Goal: Contribute content

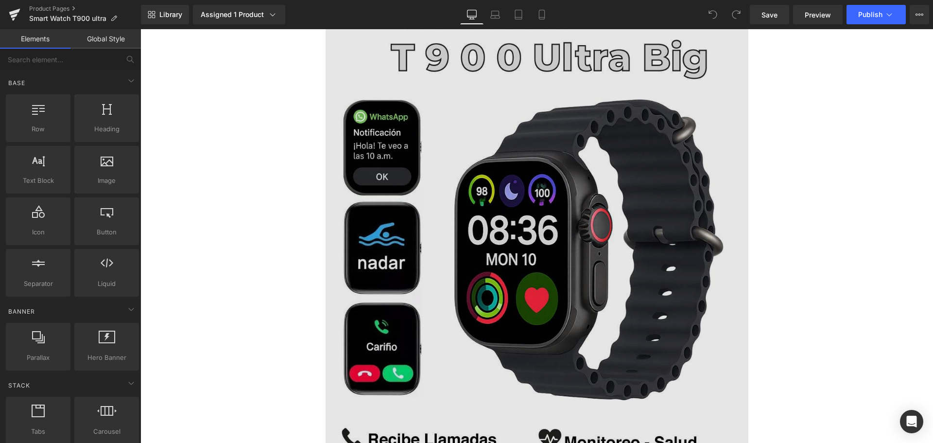
scroll to position [49, 0]
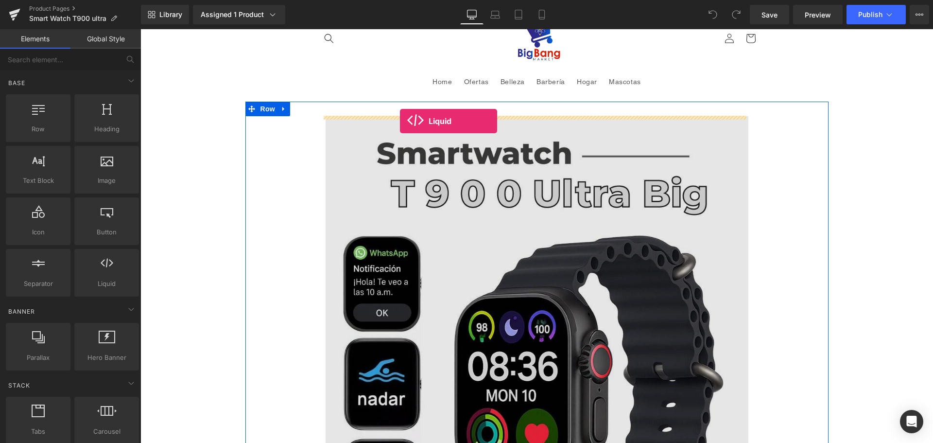
drag, startPoint x: 239, startPoint y: 293, endPoint x: 400, endPoint y: 121, distance: 235.4
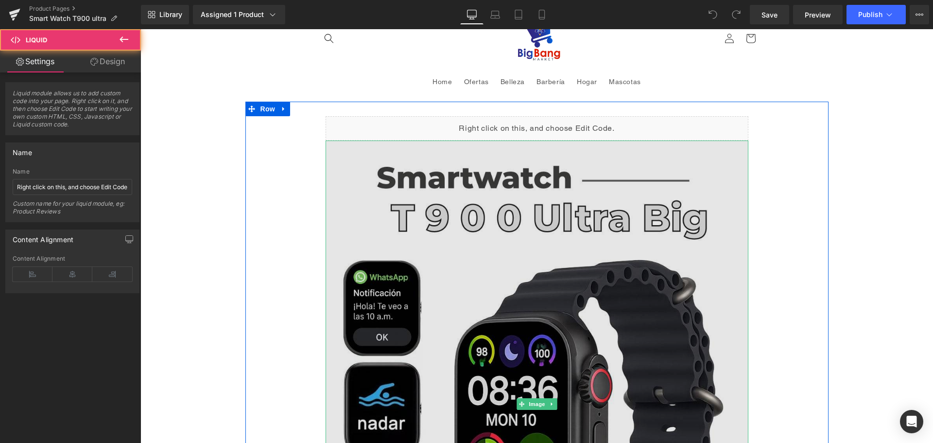
click at [472, 279] on img at bounding box center [536, 403] width 423 height 527
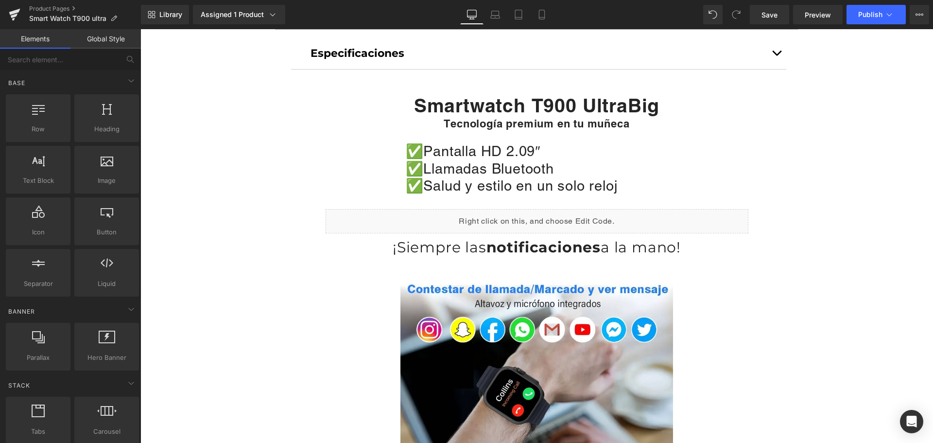
scroll to position [486, 0]
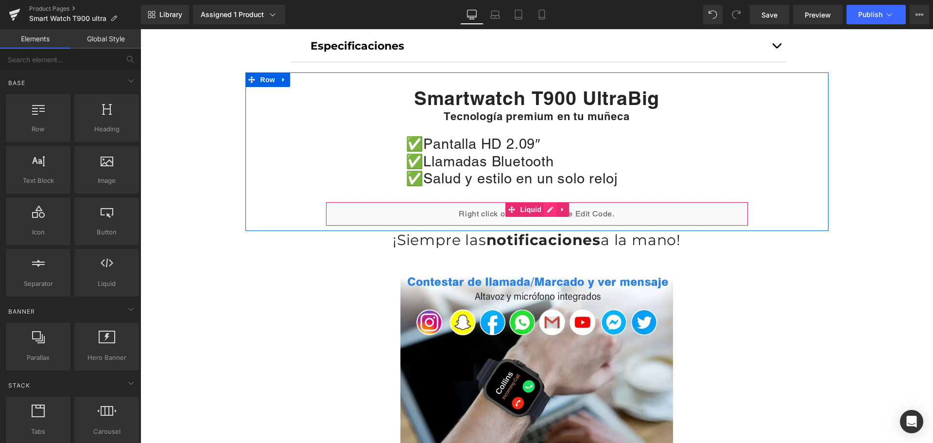
click at [545, 209] on div "Liquid" at bounding box center [536, 214] width 423 height 24
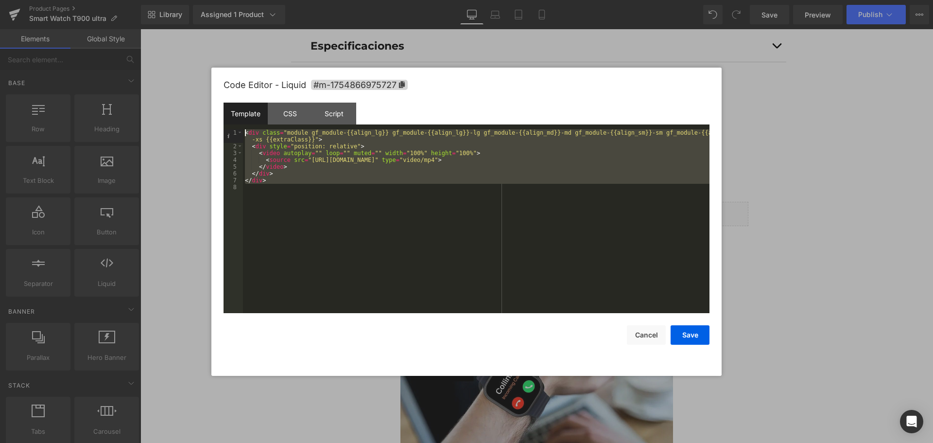
drag, startPoint x: 280, startPoint y: 188, endPoint x: 180, endPoint y: 101, distance: 133.3
click at [180, 101] on body "Liquid You are previewing how the will restyle your page. You can not edit Elem…" at bounding box center [466, 221] width 933 height 443
click at [643, 337] on button "Cancel" at bounding box center [646, 334] width 39 height 19
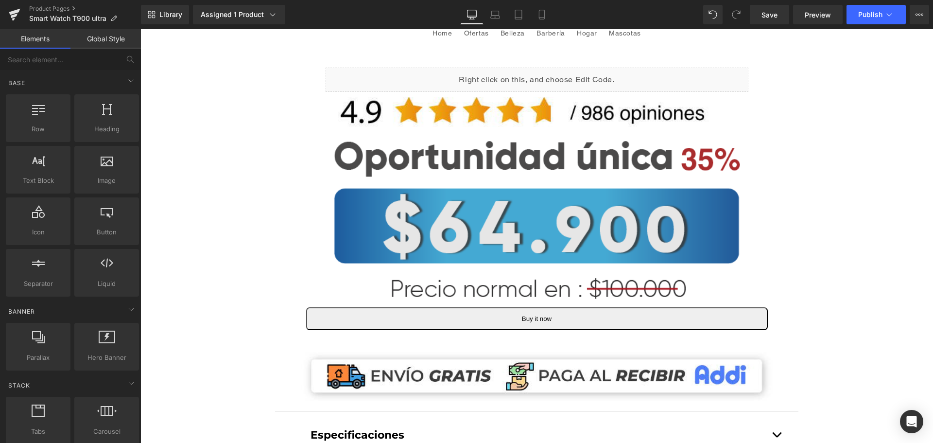
scroll to position [0, 0]
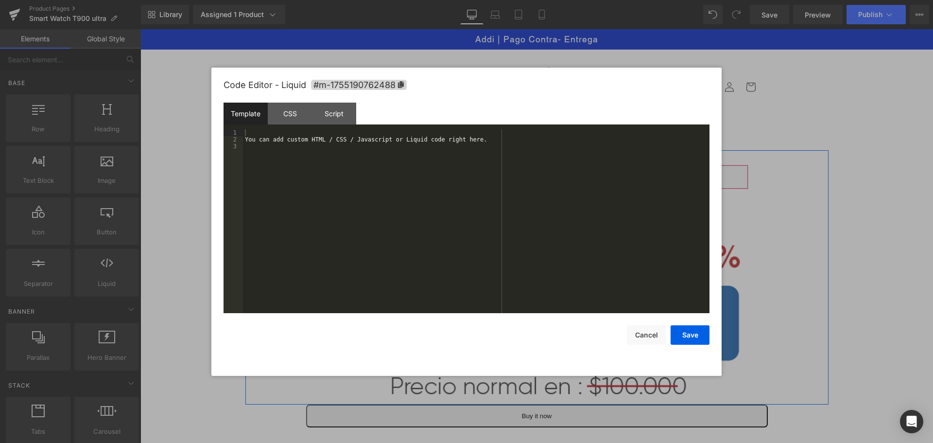
click at [549, 171] on div "Liquid" at bounding box center [536, 177] width 423 height 24
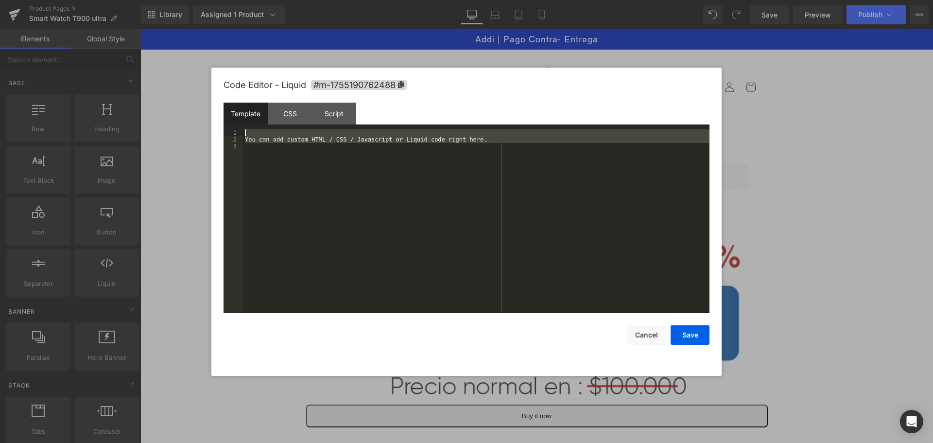
drag, startPoint x: 544, startPoint y: 175, endPoint x: 0, endPoint y: 50, distance: 557.8
click at [0, 50] on body "Liquid You are previewing how the will restyle your page. You can not edit Elem…" at bounding box center [466, 221] width 933 height 443
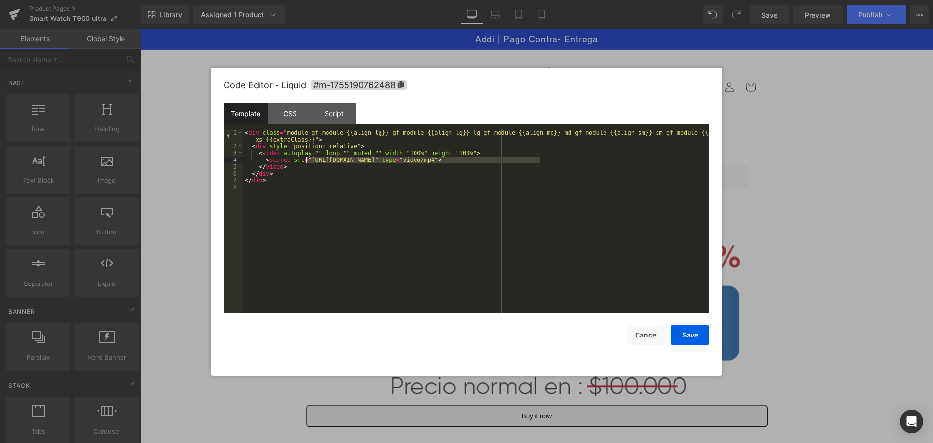
drag, startPoint x: 540, startPoint y: 160, endPoint x: 307, endPoint y: 163, distance: 233.2
click at [307, 163] on div "< div class = "module gf_module-{{align_lg}} gf_module-{{align_lg}}-lg gf_modul…" at bounding box center [476, 231] width 466 height 204
click at [704, 339] on button "Save" at bounding box center [689, 334] width 39 height 19
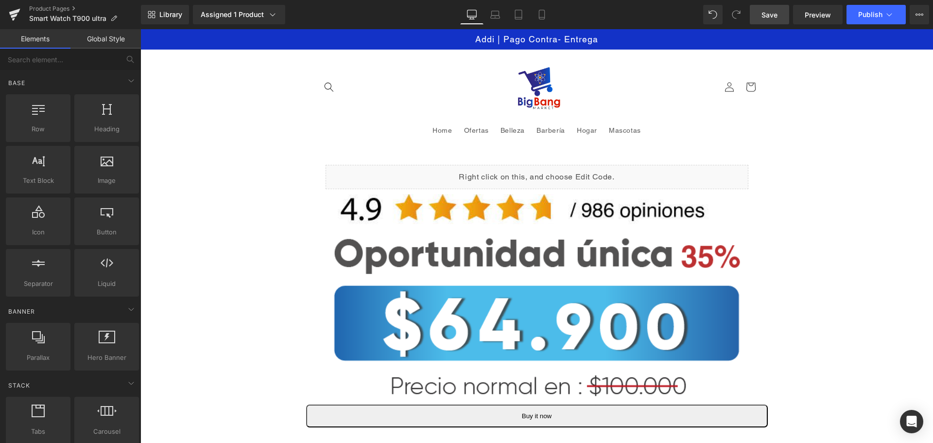
click at [766, 20] on link "Save" at bounding box center [769, 14] width 39 height 19
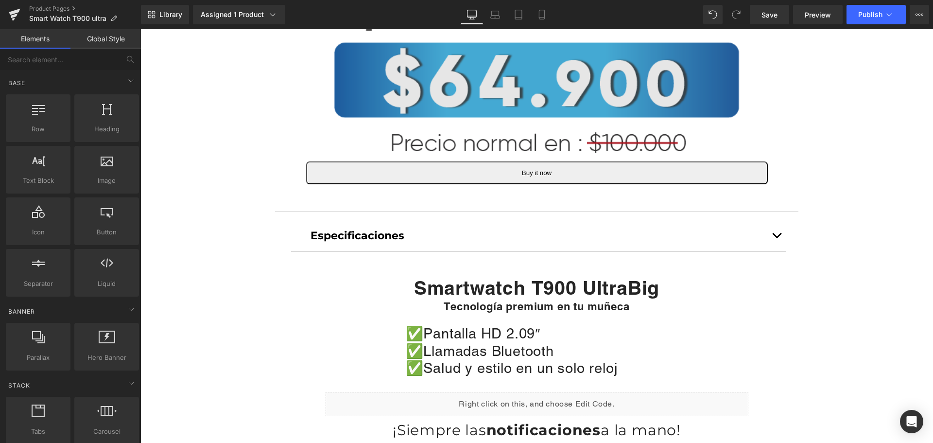
scroll to position [146, 0]
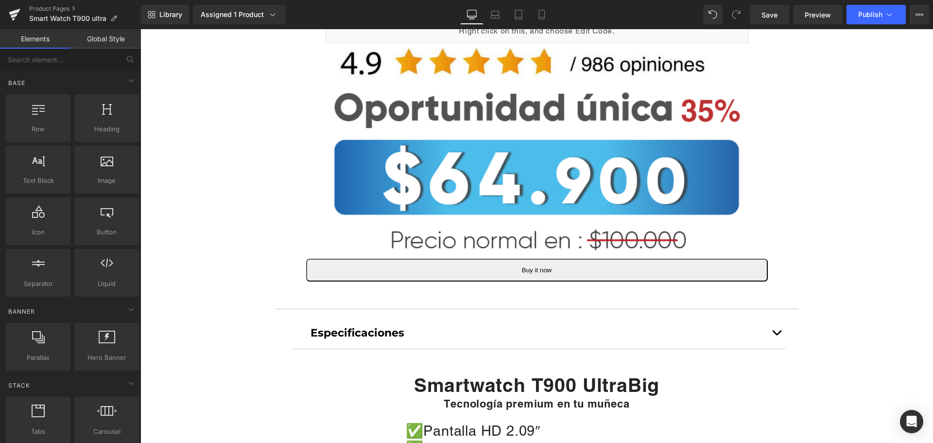
click at [547, 176] on img at bounding box center [537, 170] width 408 height 166
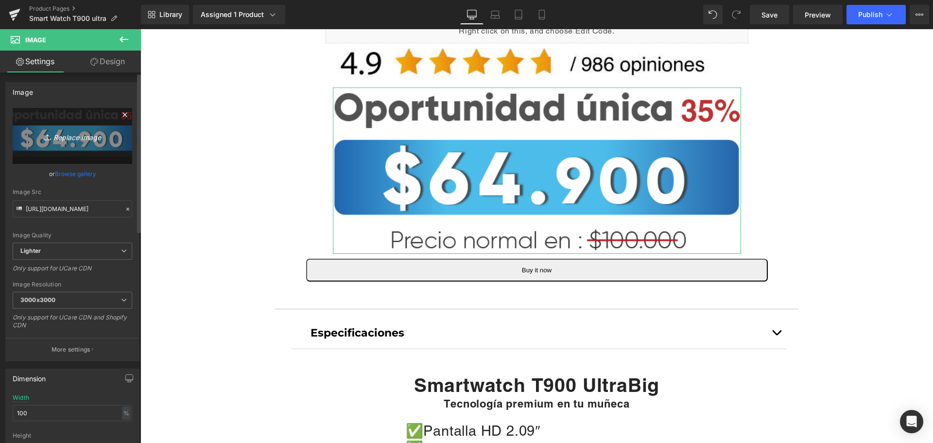
click at [75, 136] on icon "Replace Image" at bounding box center [73, 136] width 78 height 12
type input "C:\fakepath\79.900 azul.png"
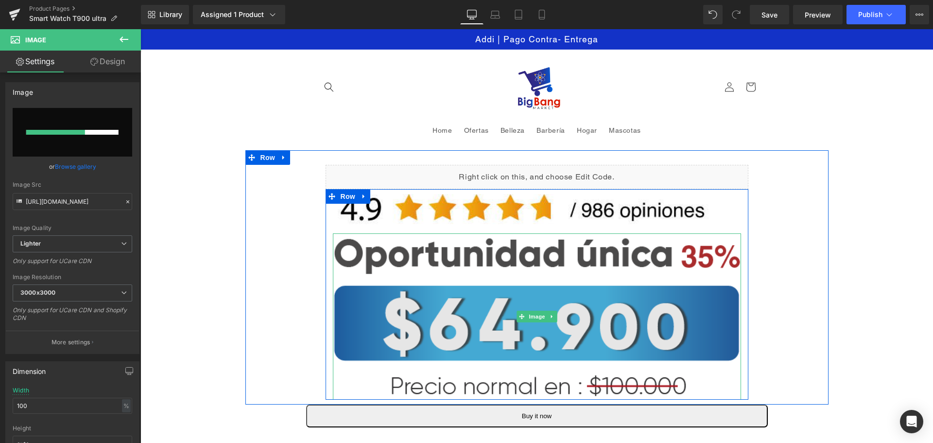
scroll to position [97, 0]
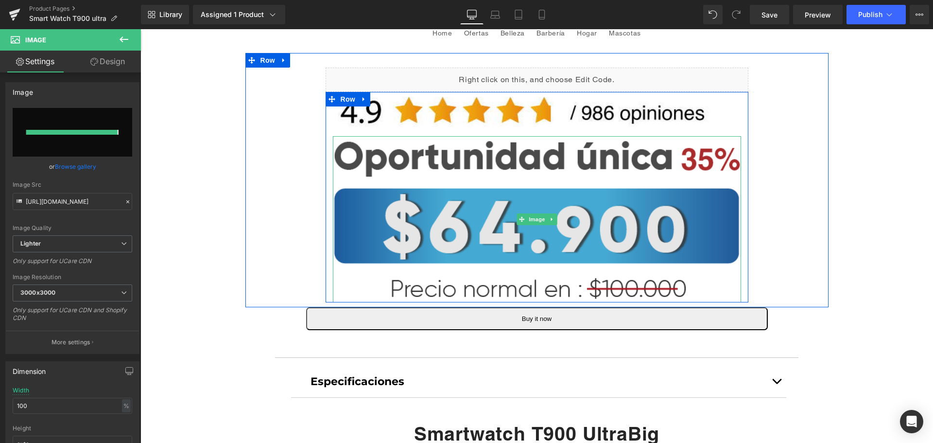
type input "[URL][DOMAIN_NAME]"
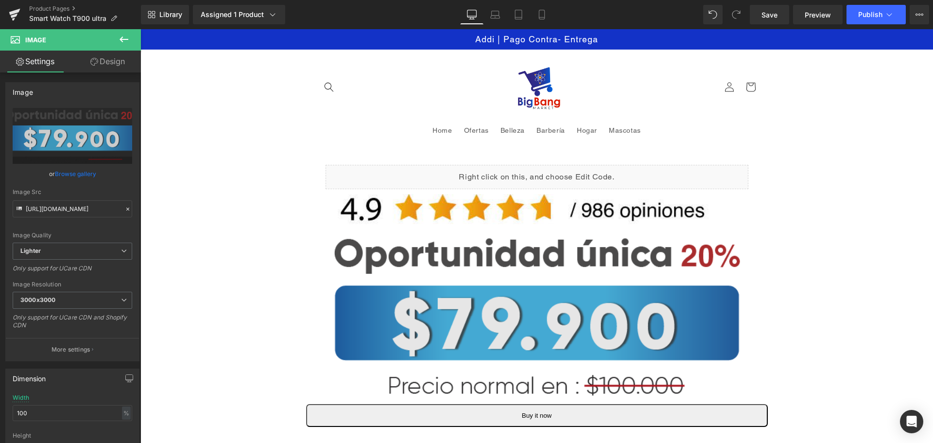
scroll to position [291, 0]
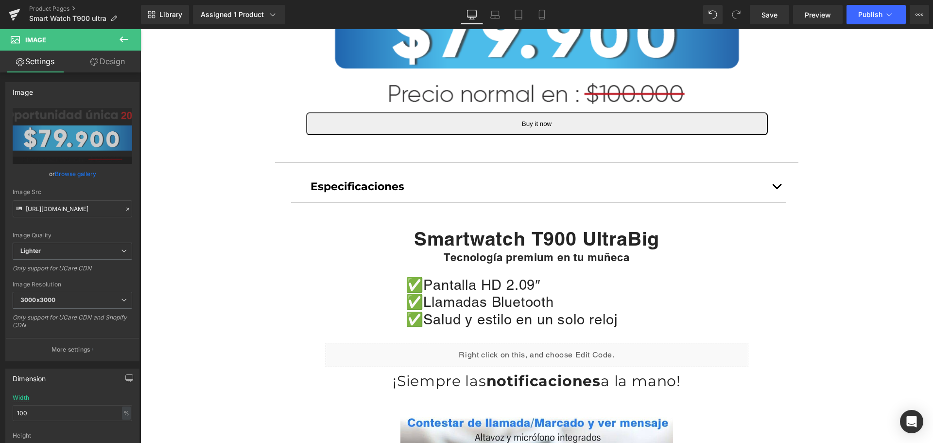
click at [122, 41] on icon at bounding box center [124, 40] width 12 height 12
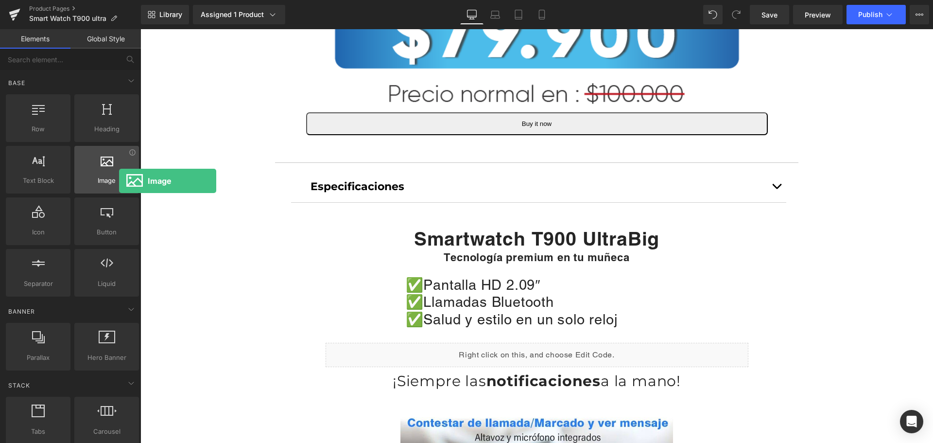
drag, startPoint x: 111, startPoint y: 185, endPoint x: 119, endPoint y: 181, distance: 9.1
click at [119, 181] on span "Image" at bounding box center [106, 180] width 59 height 10
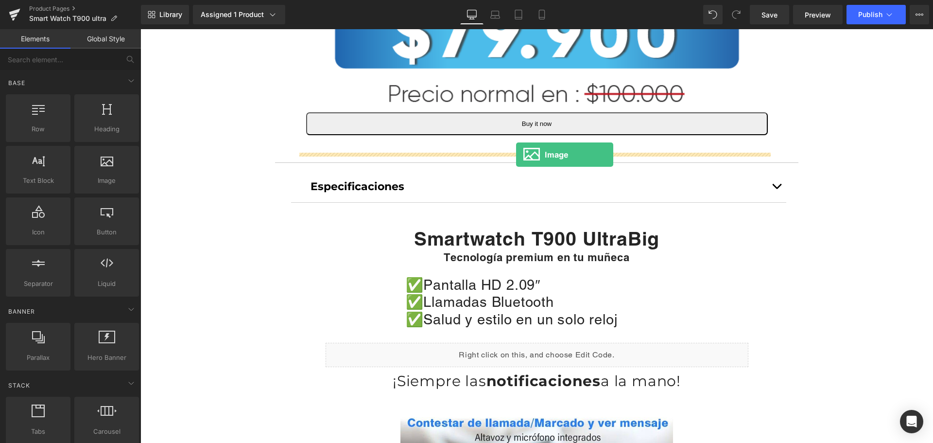
drag, startPoint x: 260, startPoint y: 211, endPoint x: 516, endPoint y: 154, distance: 262.1
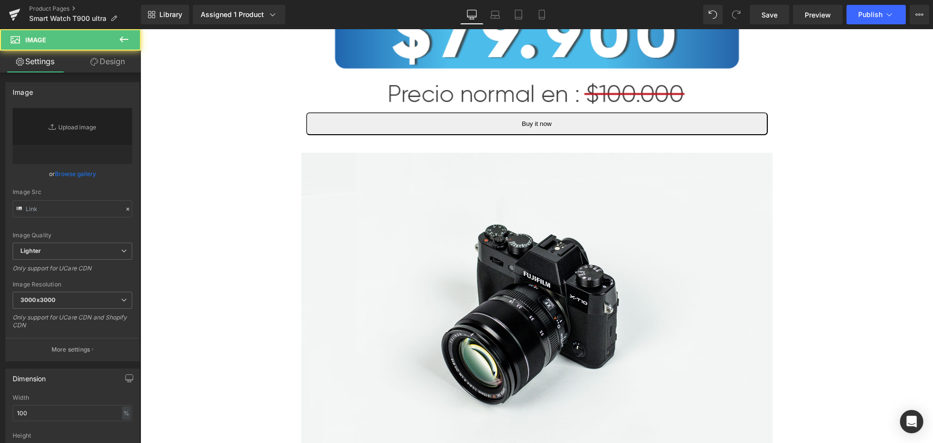
type input "//[DOMAIN_NAME][URL]"
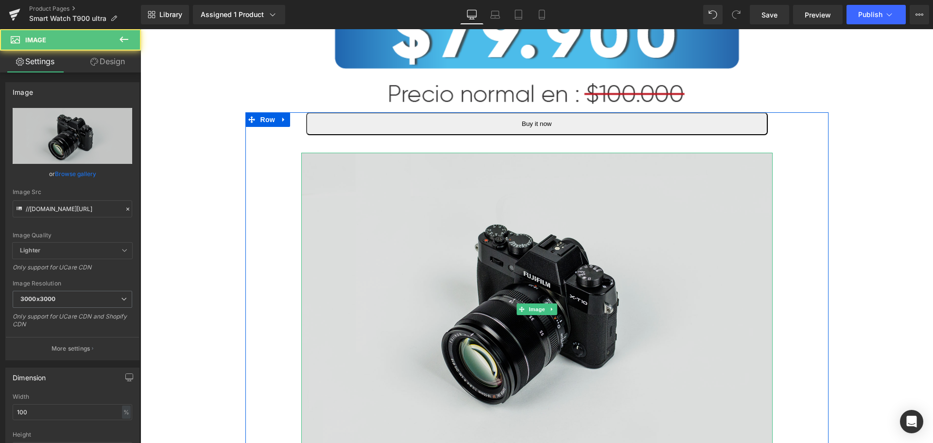
click at [560, 290] on img at bounding box center [536, 309] width 471 height 312
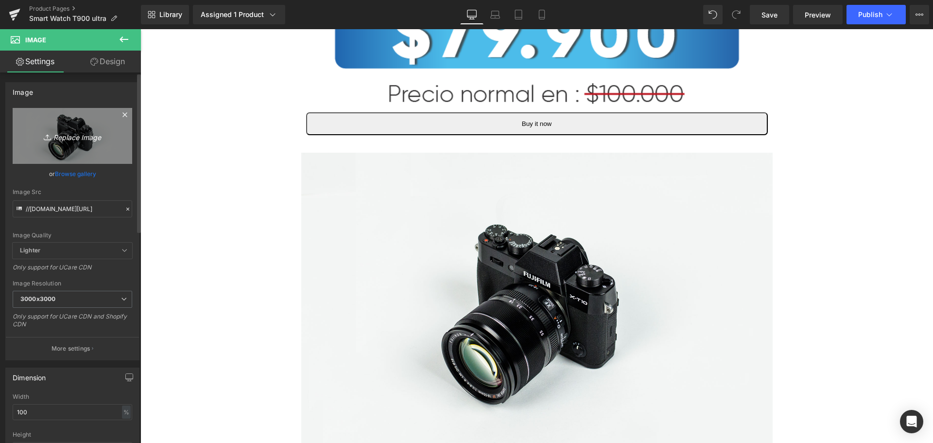
click at [94, 143] on link "Replace Image" at bounding box center [72, 136] width 119 height 56
type input "C:\fakepath\envio-min.jpg"
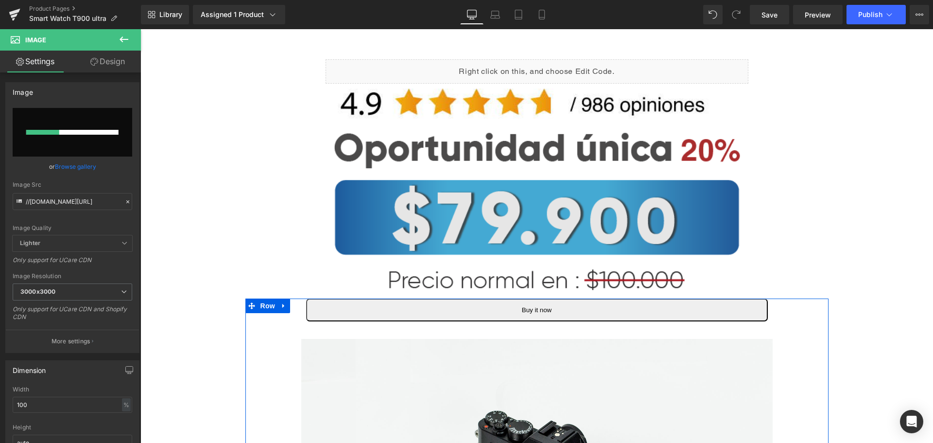
scroll to position [97, 0]
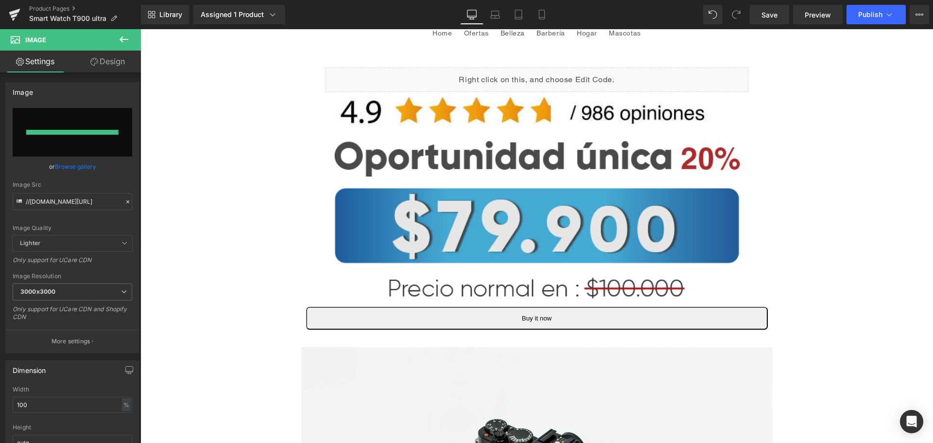
type input "[URL][DOMAIN_NAME]"
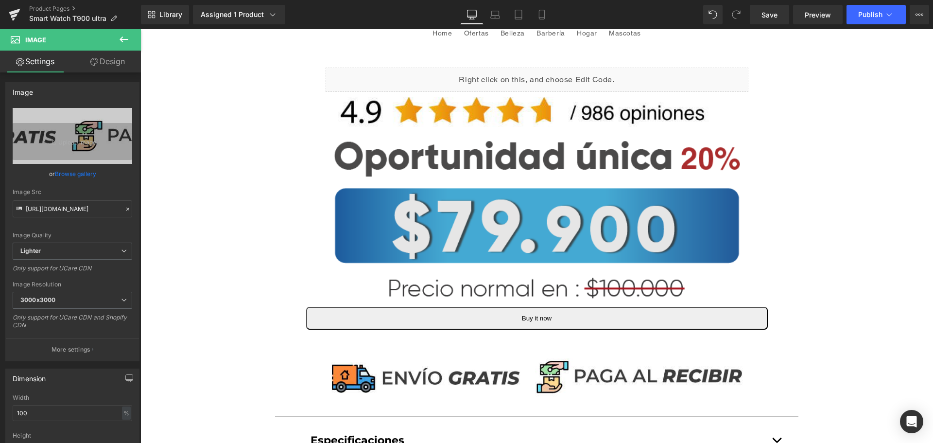
scroll to position [243, 0]
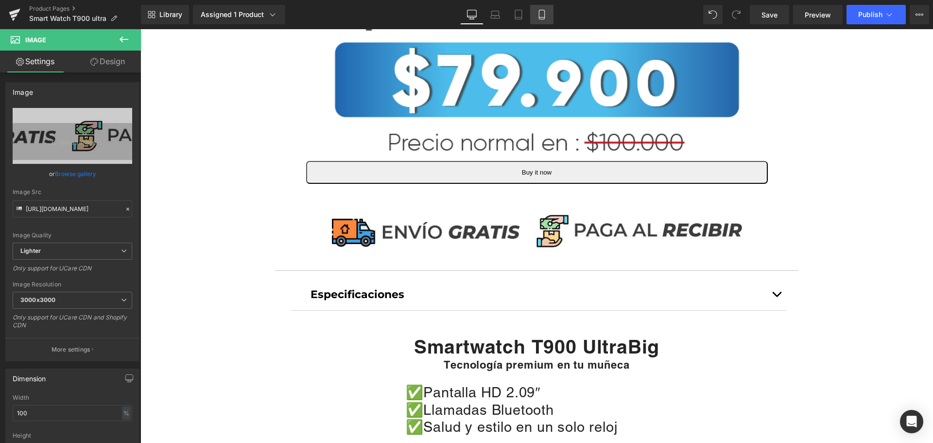
click at [544, 17] on icon at bounding box center [541, 17] width 5 height 0
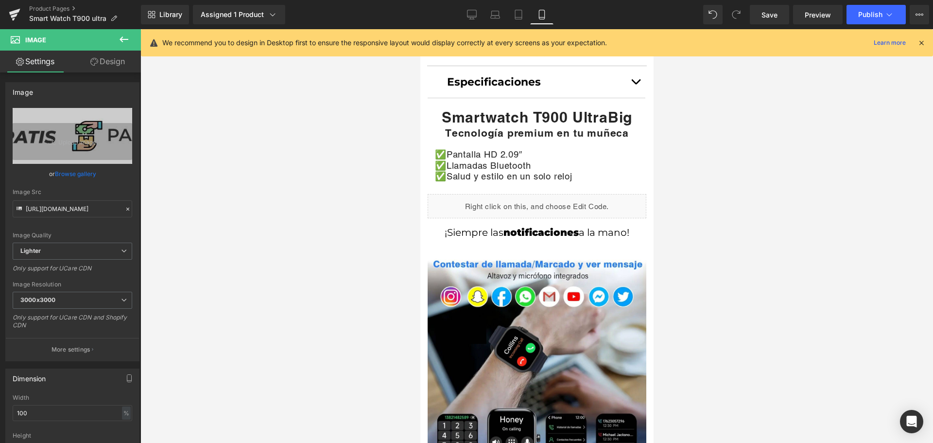
scroll to position [104, 0]
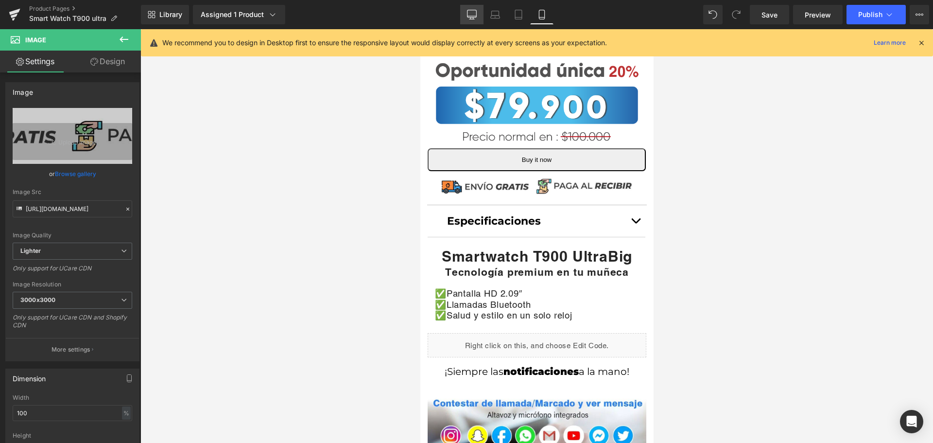
click at [473, 16] on icon at bounding box center [472, 15] width 10 height 10
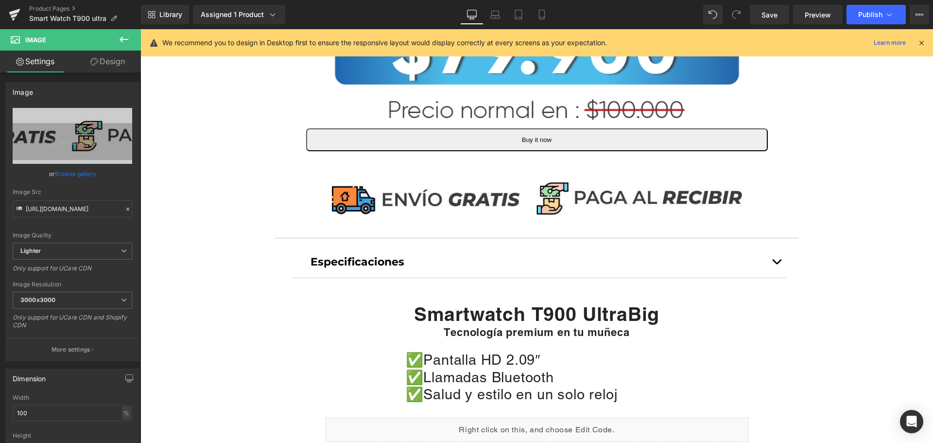
click at [124, 38] on icon at bounding box center [124, 40] width 12 height 12
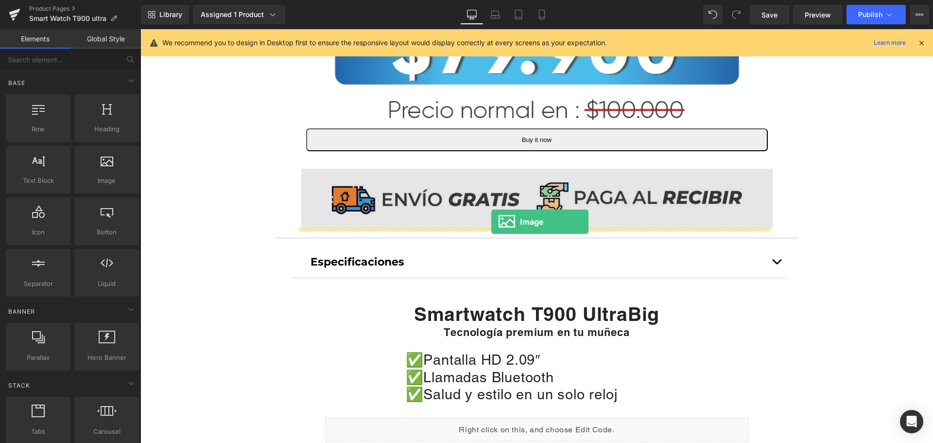
drag, startPoint x: 254, startPoint y: 220, endPoint x: 491, endPoint y: 222, distance: 237.1
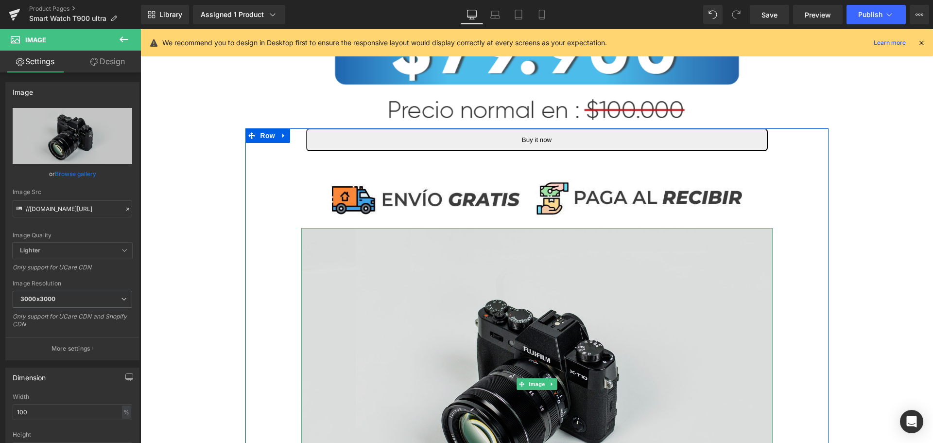
click at [558, 373] on img at bounding box center [536, 384] width 471 height 312
click at [504, 376] on img at bounding box center [536, 384] width 471 height 312
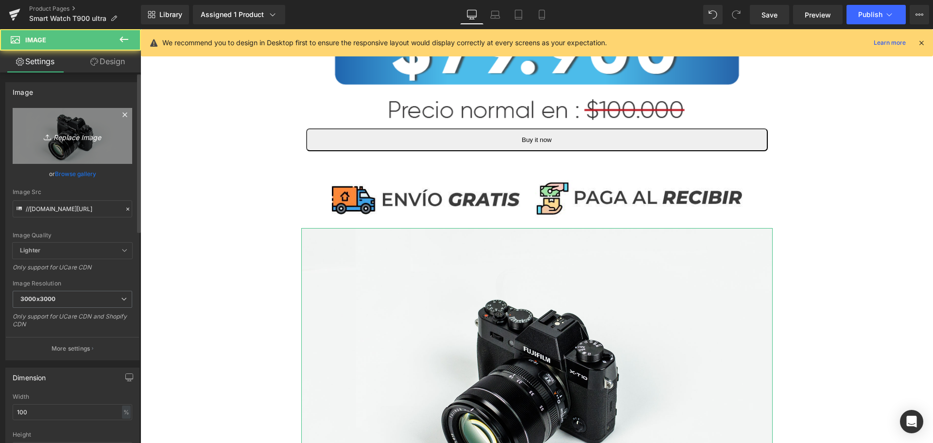
click at [74, 151] on link "Replace Image" at bounding box center [72, 136] width 119 height 56
type input "C:\fakepath\addi1.jpg"
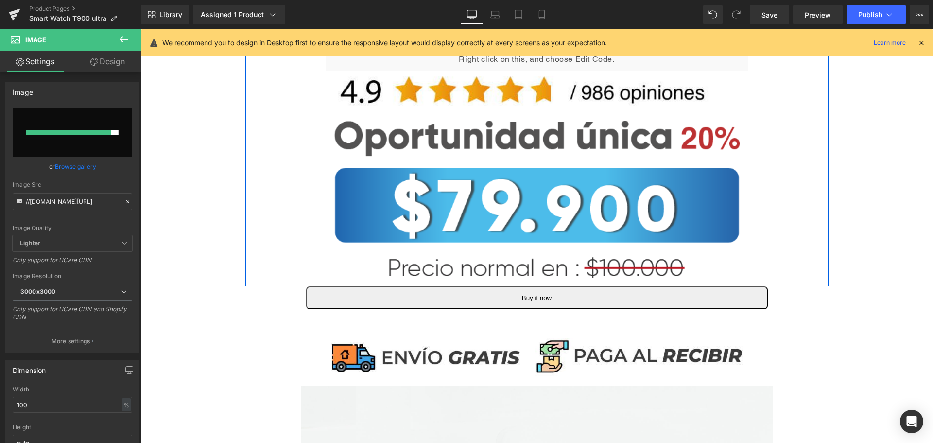
scroll to position [178, 0]
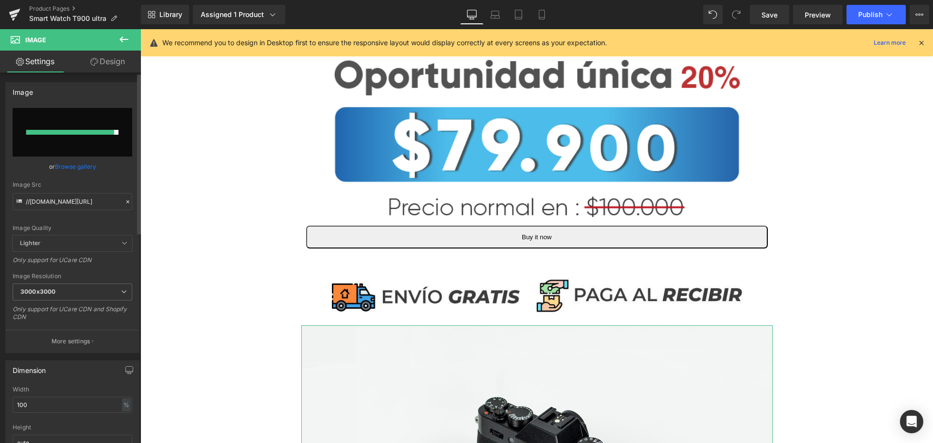
click at [70, 129] on input "file" at bounding box center [72, 132] width 119 height 49
type input "C:\fakepath\addi.png"
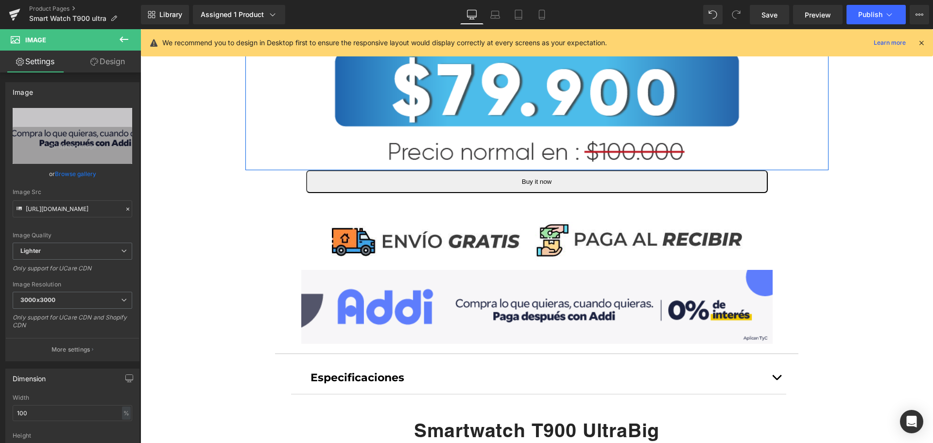
scroll to position [324, 0]
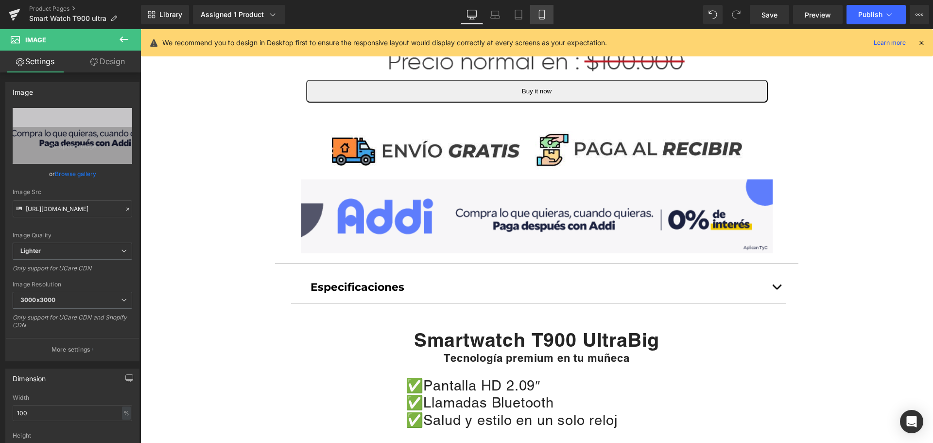
click at [543, 12] on icon at bounding box center [542, 15] width 10 height 10
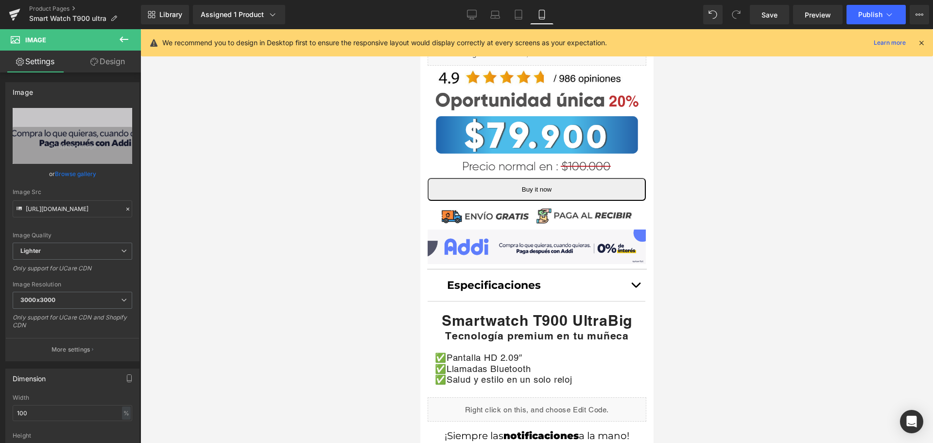
scroll to position [146, 0]
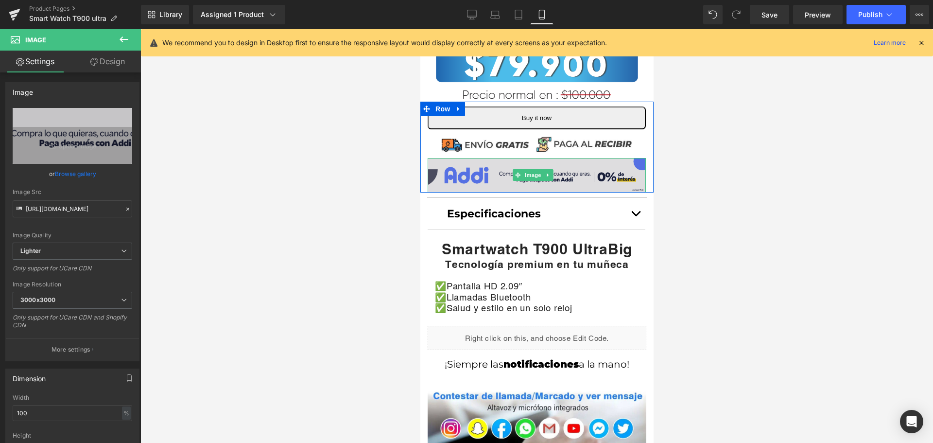
click at [554, 171] on img at bounding box center [536, 175] width 218 height 34
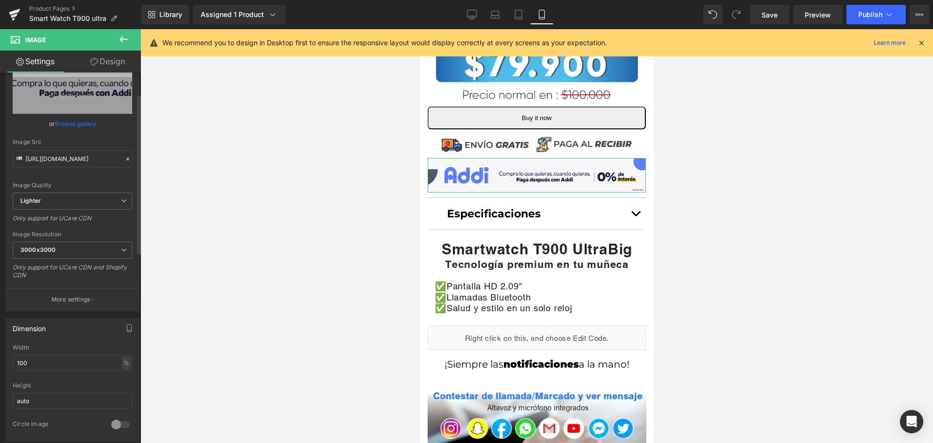
scroll to position [97, 0]
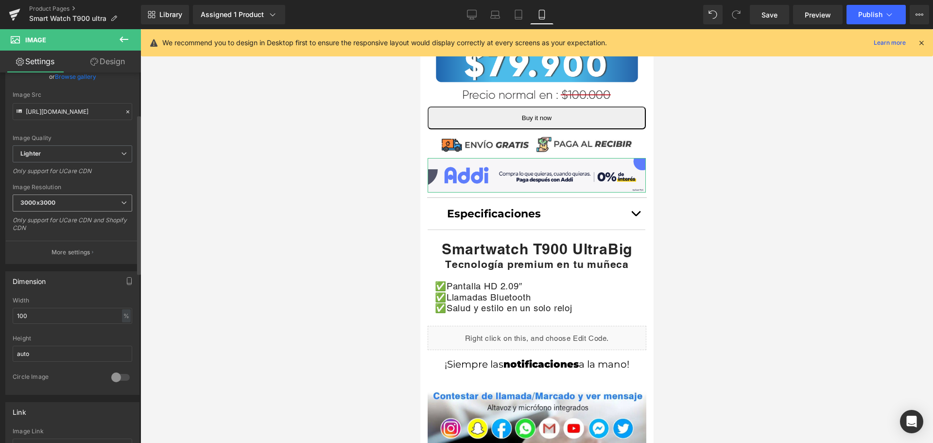
click at [116, 203] on span "3000x3000" at bounding box center [72, 202] width 119 height 17
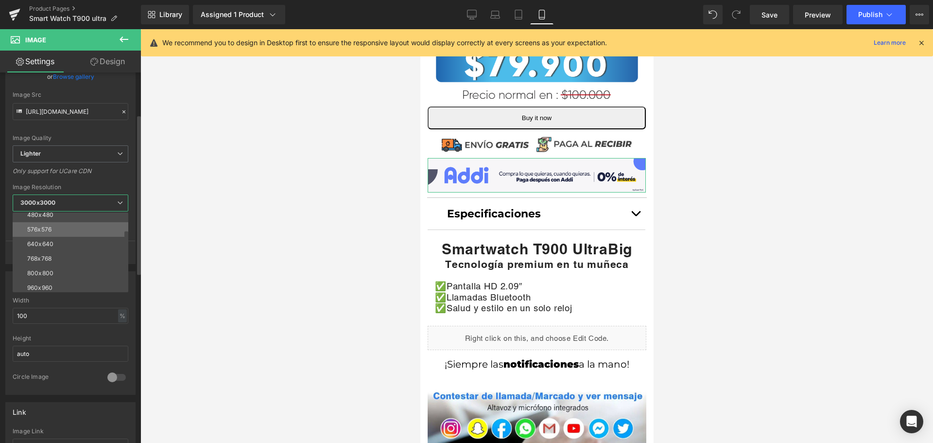
scroll to position [49, 0]
click at [85, 254] on li "800x800" at bounding box center [73, 258] width 120 height 15
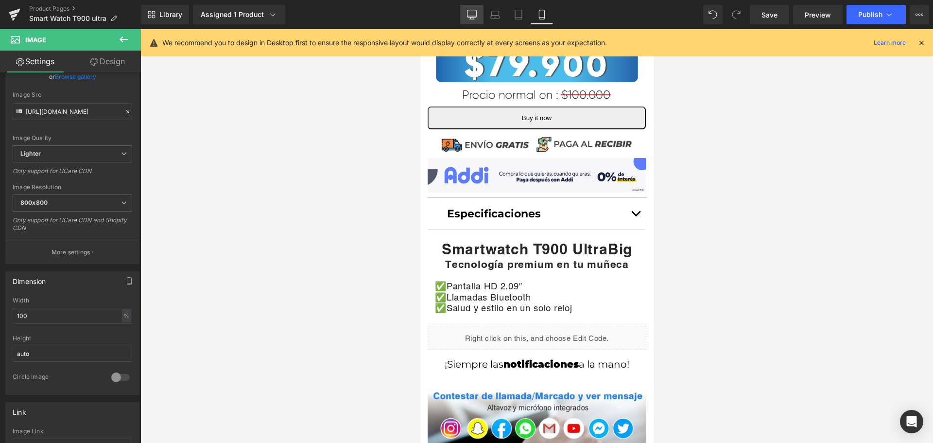
click at [465, 17] on link "Desktop" at bounding box center [471, 14] width 23 height 19
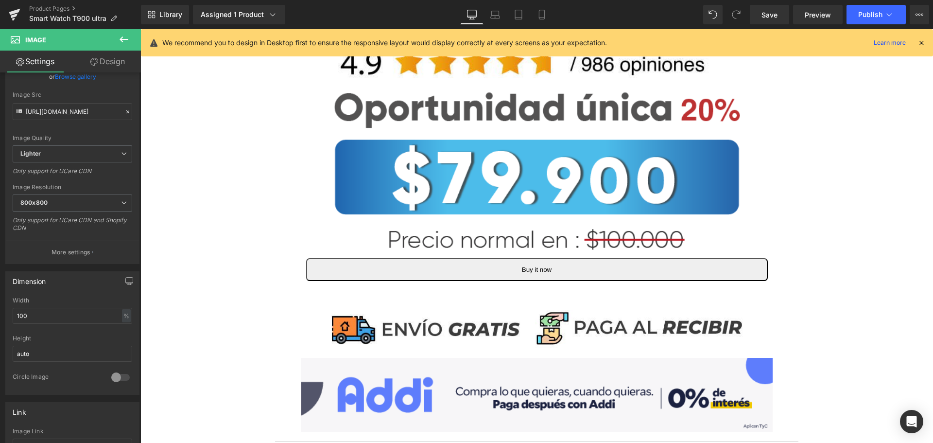
scroll to position [350, 0]
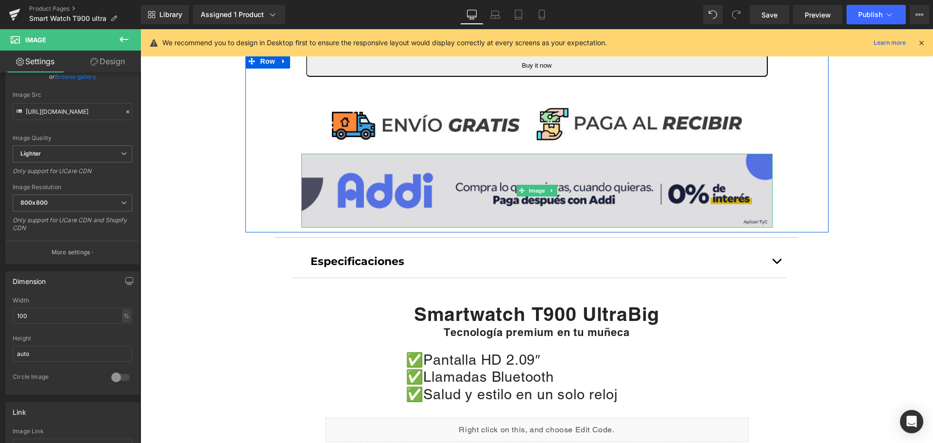
click at [477, 185] on img at bounding box center [536, 191] width 471 height 74
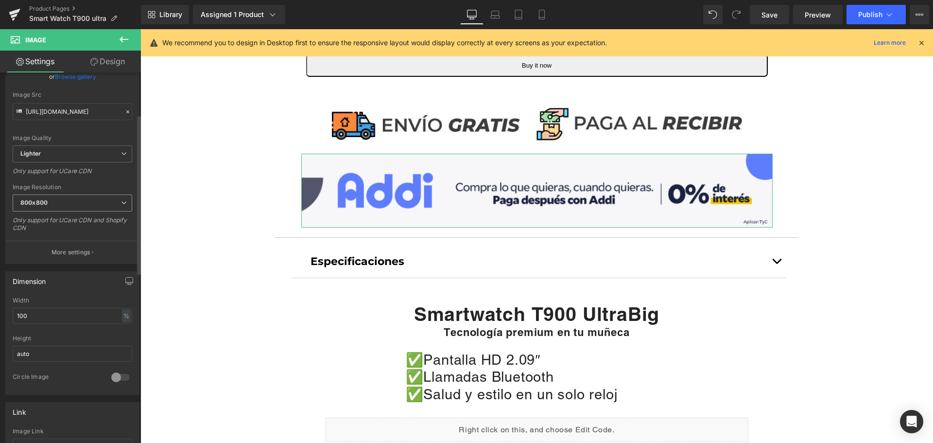
click at [122, 200] on icon at bounding box center [124, 203] width 6 height 6
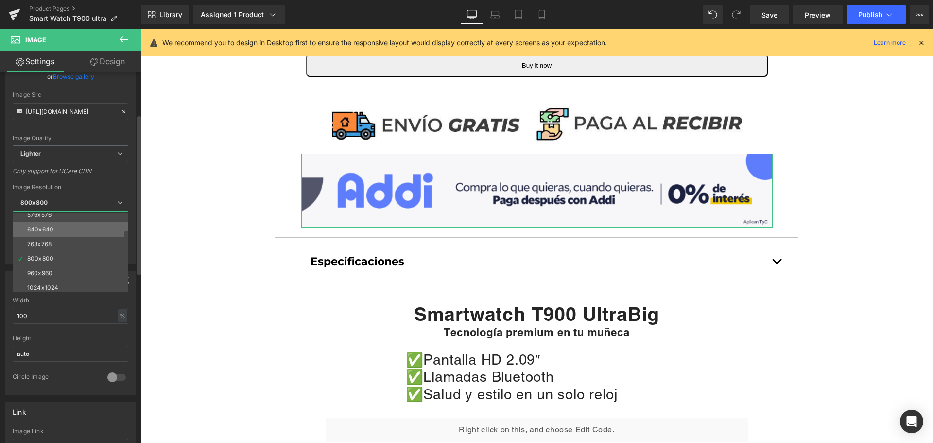
click at [98, 226] on li "640x640" at bounding box center [73, 229] width 120 height 15
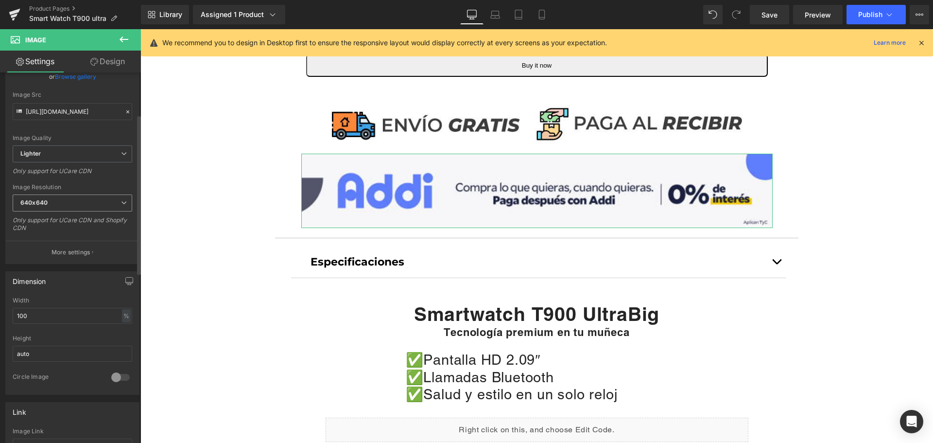
type input "[URL][DOMAIN_NAME]"
click at [122, 313] on div "%" at bounding box center [126, 315] width 9 height 13
drag, startPoint x: 97, startPoint y: 316, endPoint x: 0, endPoint y: 320, distance: 96.7
click at [0, 320] on div "Dimension 100% Width 100 % % px auto Height auto 0 Circle Image" at bounding box center [72, 329] width 145 height 131
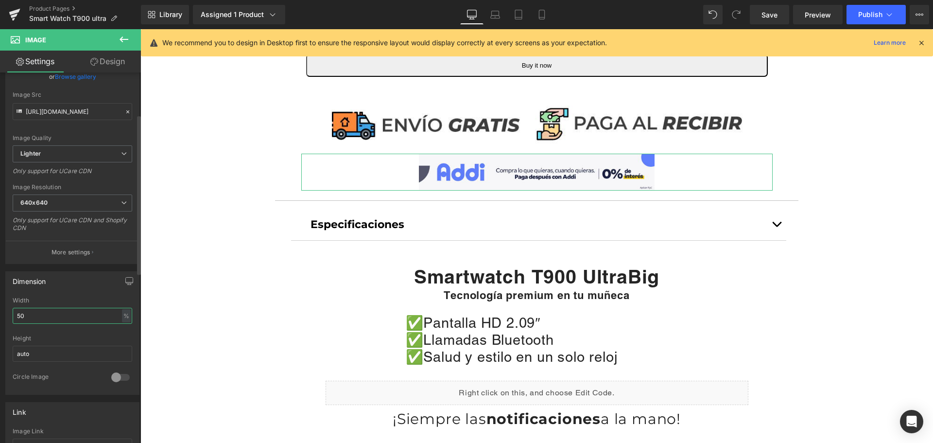
drag, startPoint x: 15, startPoint y: 319, endPoint x: 0, endPoint y: 277, distance: 44.4
click at [0, 278] on div "Dimension 50% Width 50 % % px auto Height auto 0 Circle Image" at bounding box center [72, 329] width 145 height 131
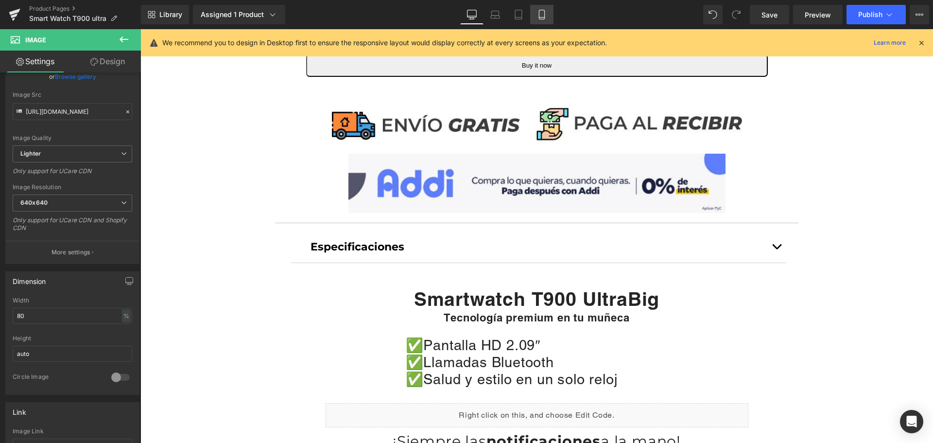
click at [545, 6] on link "Mobile" at bounding box center [541, 14] width 23 height 19
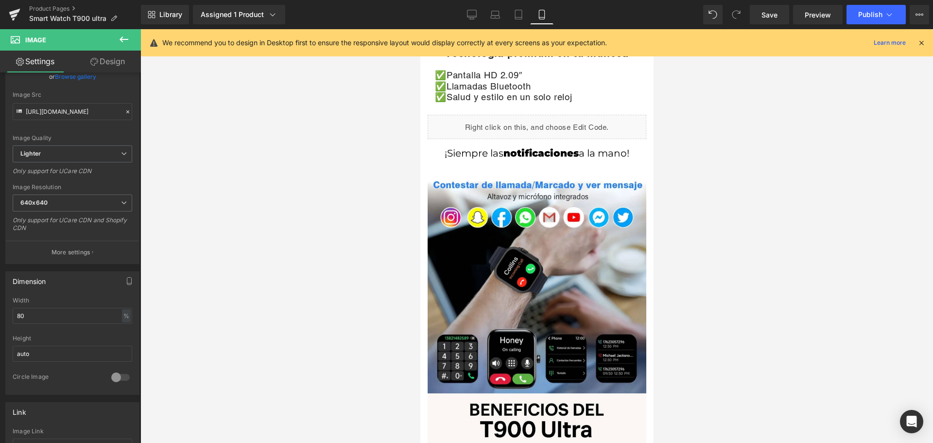
scroll to position [146, 0]
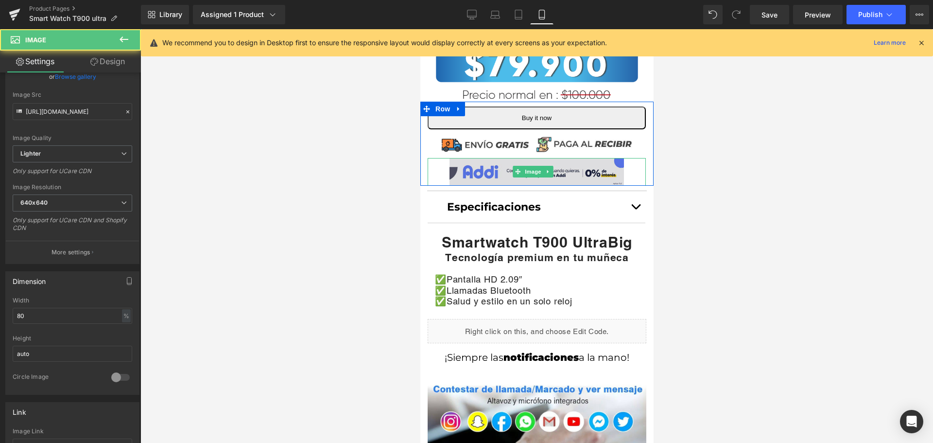
click at [493, 170] on img at bounding box center [536, 172] width 174 height 28
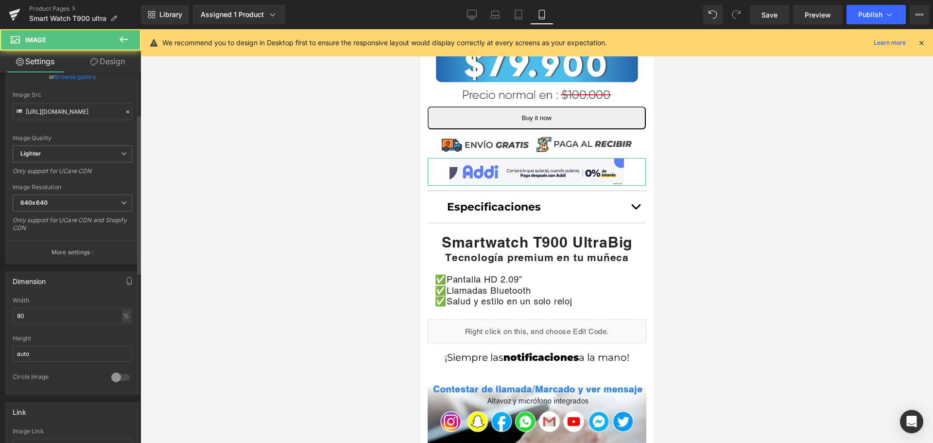
drag, startPoint x: 56, startPoint y: 303, endPoint x: 51, endPoint y: 305, distance: 5.2
click at [51, 305] on div "Width 80 % % px" at bounding box center [72, 316] width 119 height 38
drag, startPoint x: 49, startPoint y: 312, endPoint x: 0, endPoint y: 319, distance: 49.1
click at [0, 319] on div "Dimension 80% Width 80 % % px auto Height auto 0 Circle Image" at bounding box center [72, 329] width 145 height 131
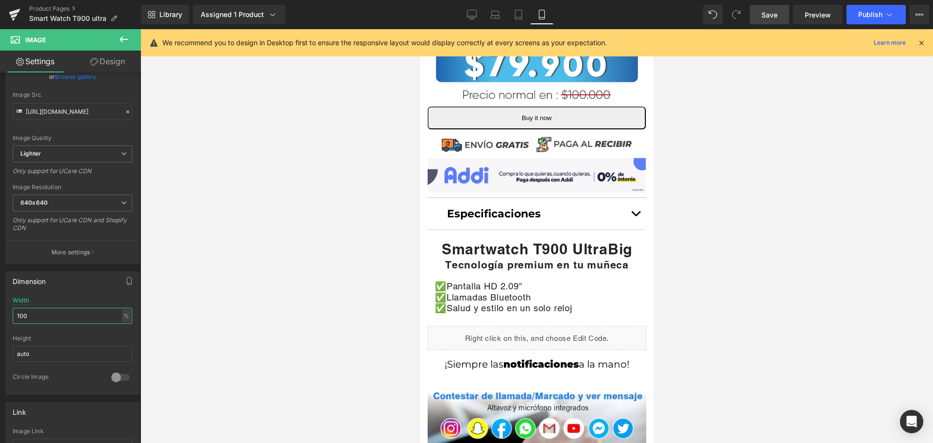
type input "100"
click at [755, 17] on link "Save" at bounding box center [769, 14] width 39 height 19
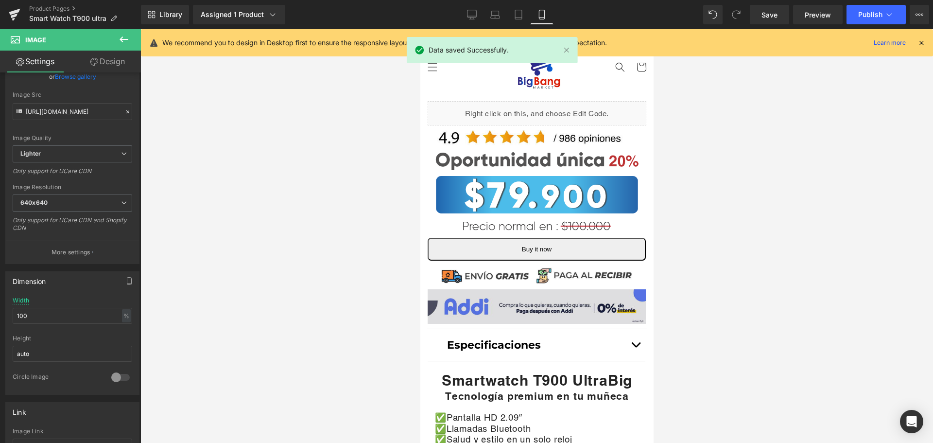
scroll to position [0, 0]
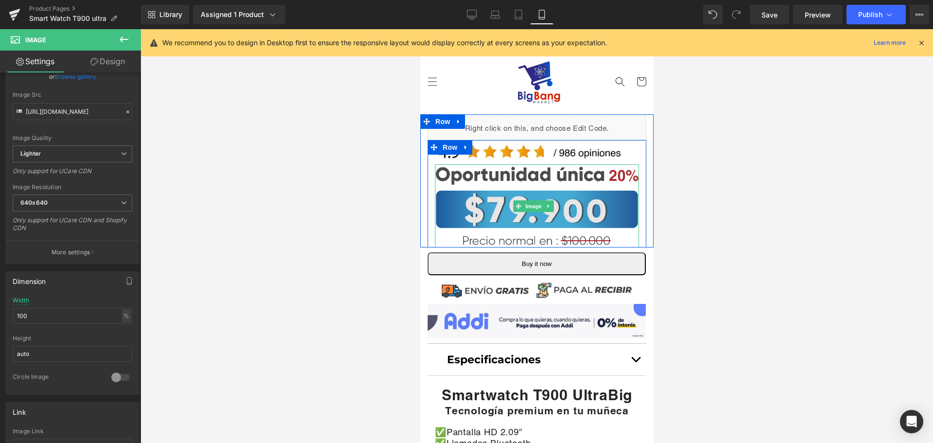
click at [552, 195] on img at bounding box center [536, 205] width 204 height 83
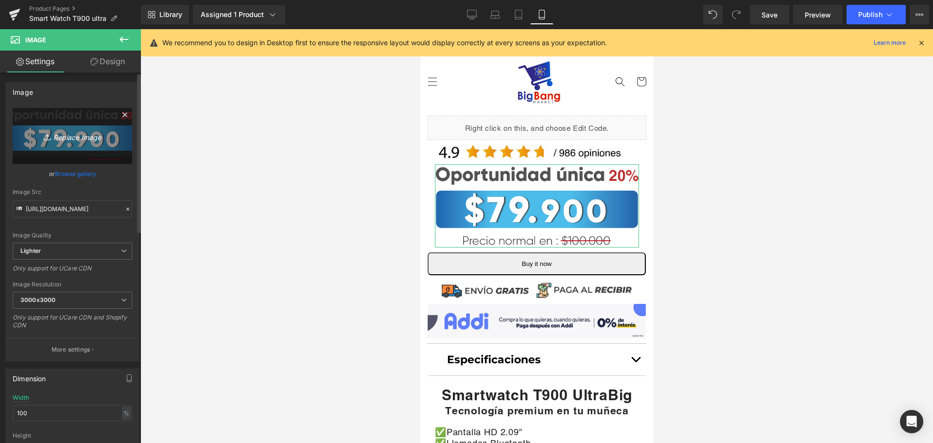
click at [83, 138] on icon "Replace Image" at bounding box center [73, 136] width 78 height 12
type input "C:\fakepath\PRECIO.jpg"
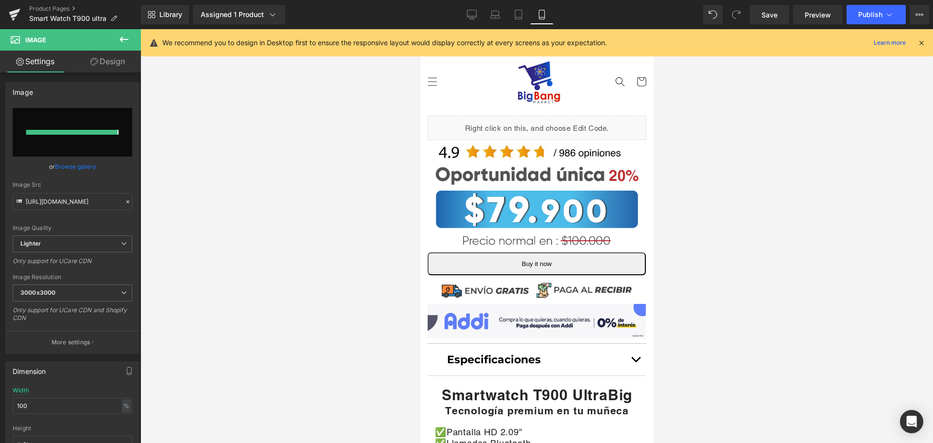
type input "[URL][DOMAIN_NAME]"
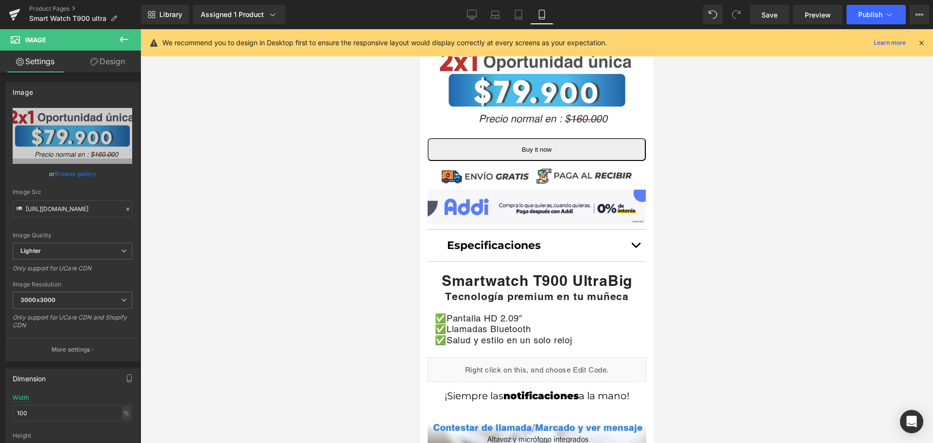
scroll to position [49, 0]
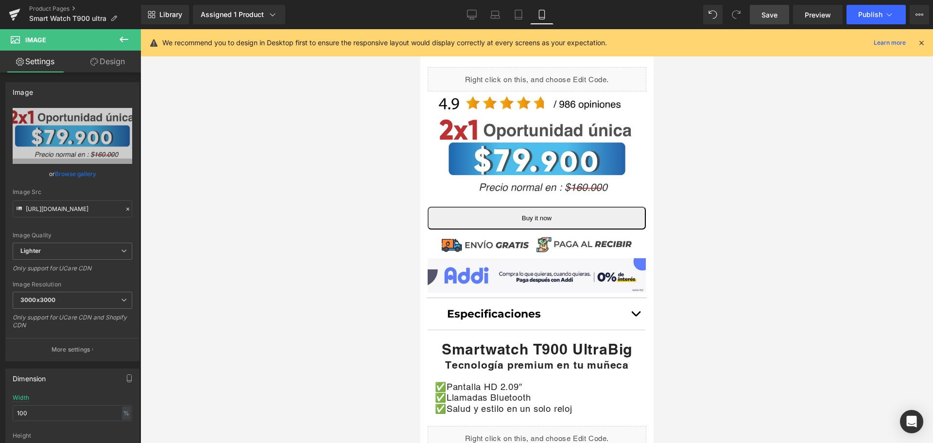
click at [767, 12] on span "Save" at bounding box center [769, 15] width 16 height 10
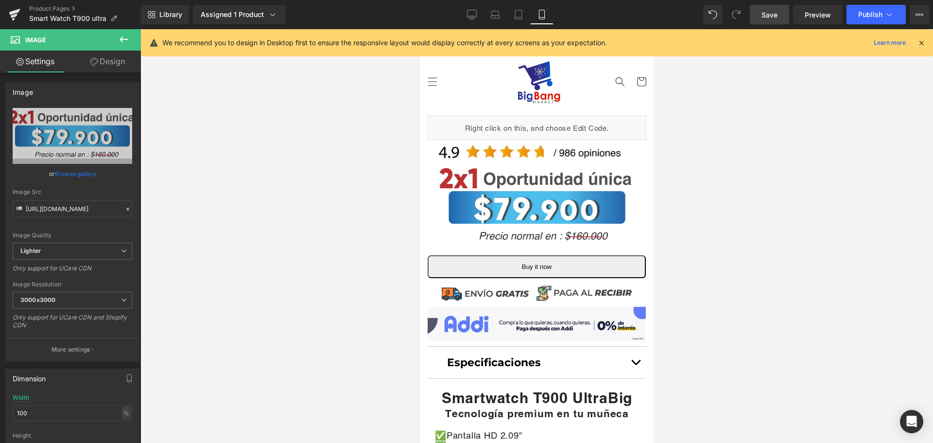
scroll to position [146, 0]
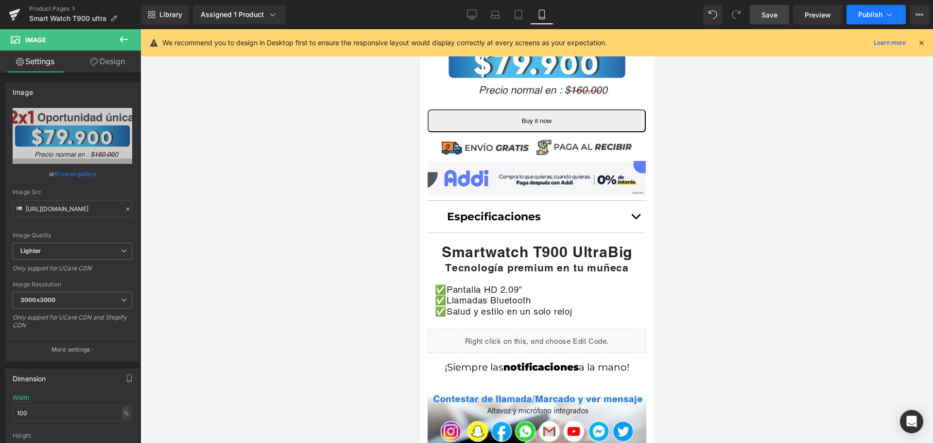
click at [864, 12] on span "Publish" at bounding box center [870, 15] width 24 height 8
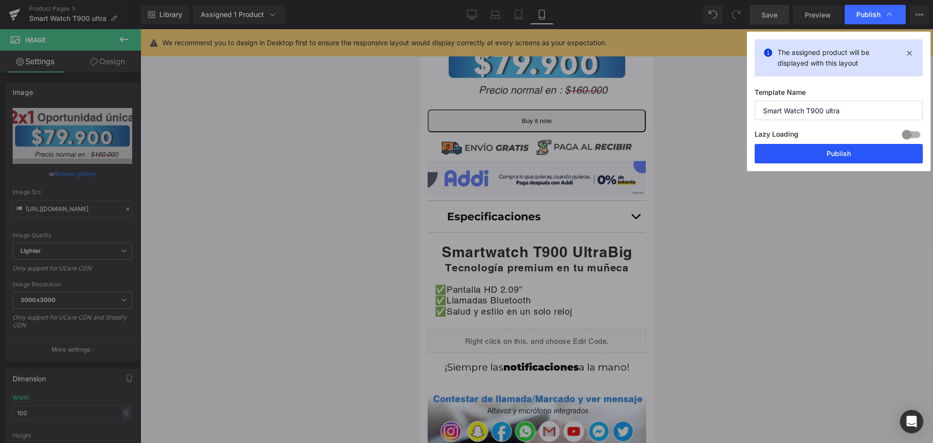
click at [826, 154] on button "Publish" at bounding box center [838, 153] width 168 height 19
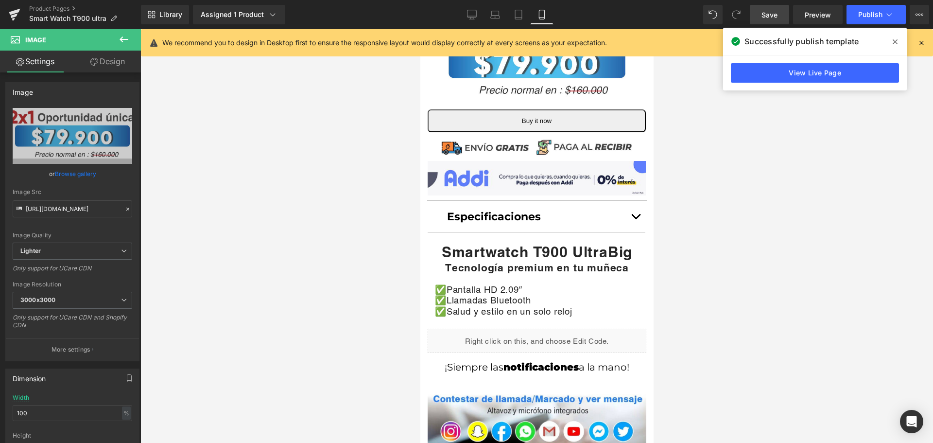
scroll to position [0, 0]
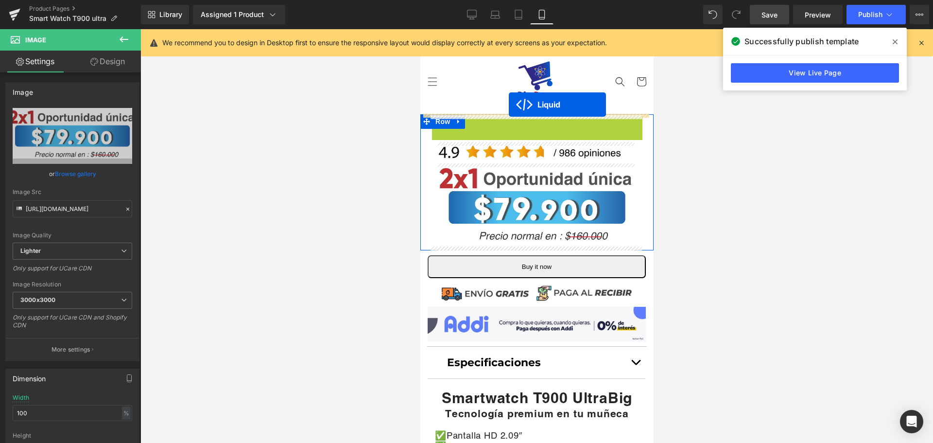
drag, startPoint x: 509, startPoint y: 122, endPoint x: 508, endPoint y: 104, distance: 18.0
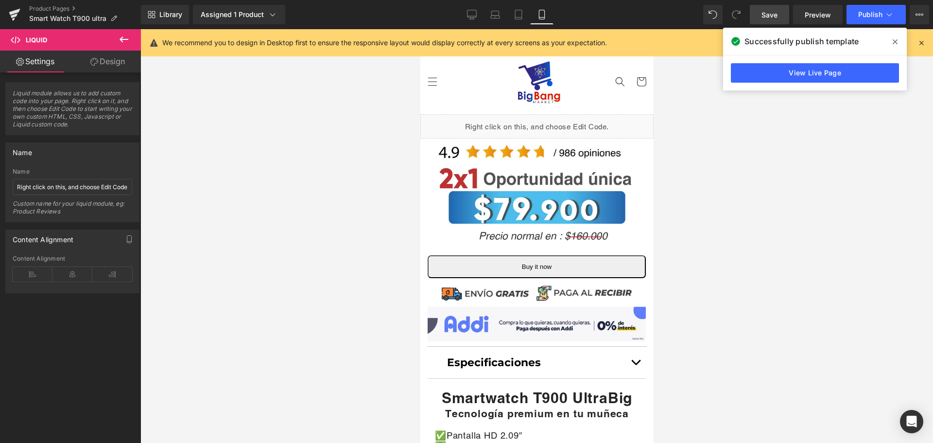
click at [767, 16] on span "Save" at bounding box center [769, 15] width 16 height 10
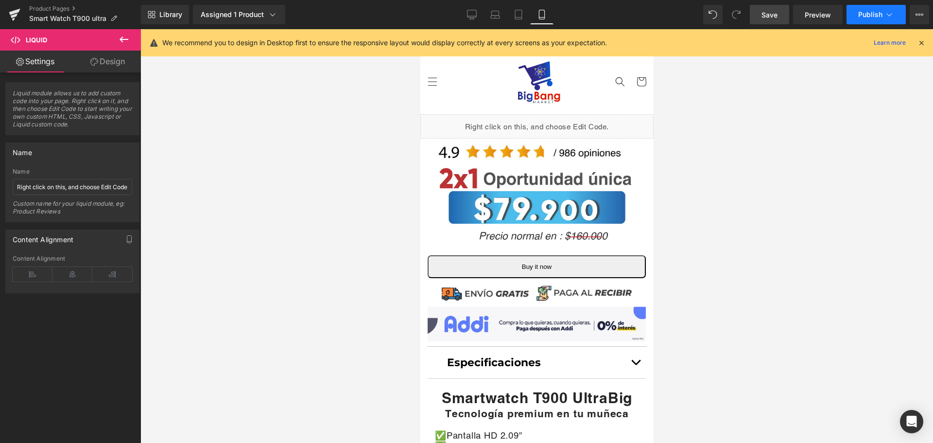
click at [855, 9] on button "Publish" at bounding box center [875, 14] width 59 height 19
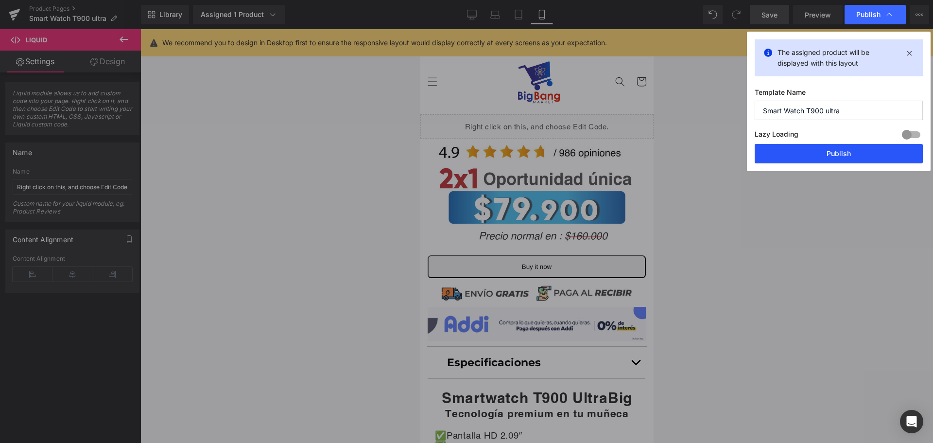
click at [854, 157] on button "Publish" at bounding box center [838, 153] width 168 height 19
